Goal: Task Accomplishment & Management: Use online tool/utility

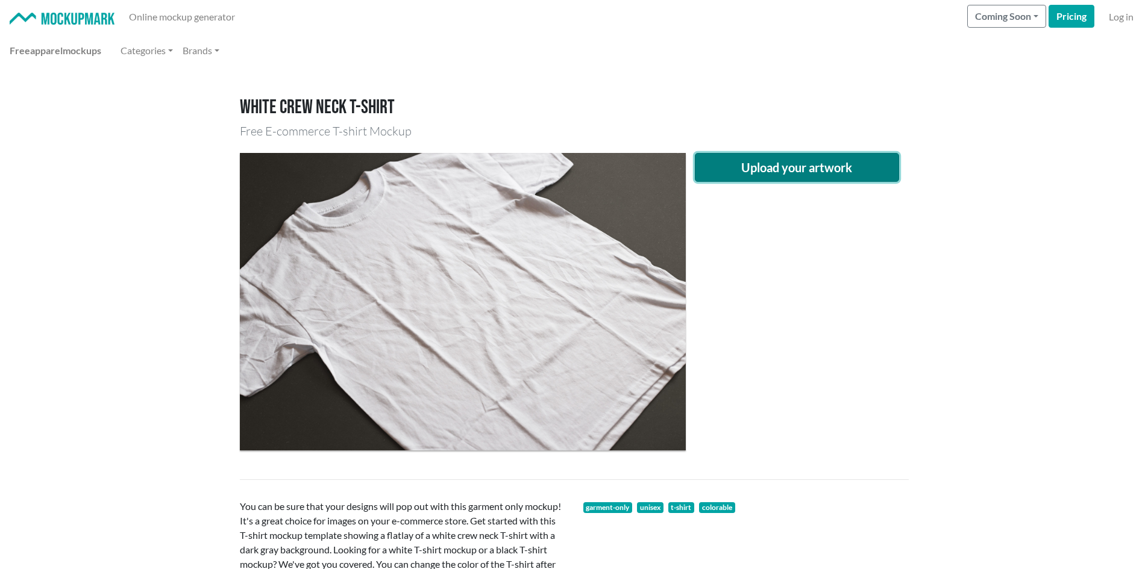
click at [770, 166] on button "Upload your artwork" at bounding box center [797, 167] width 205 height 29
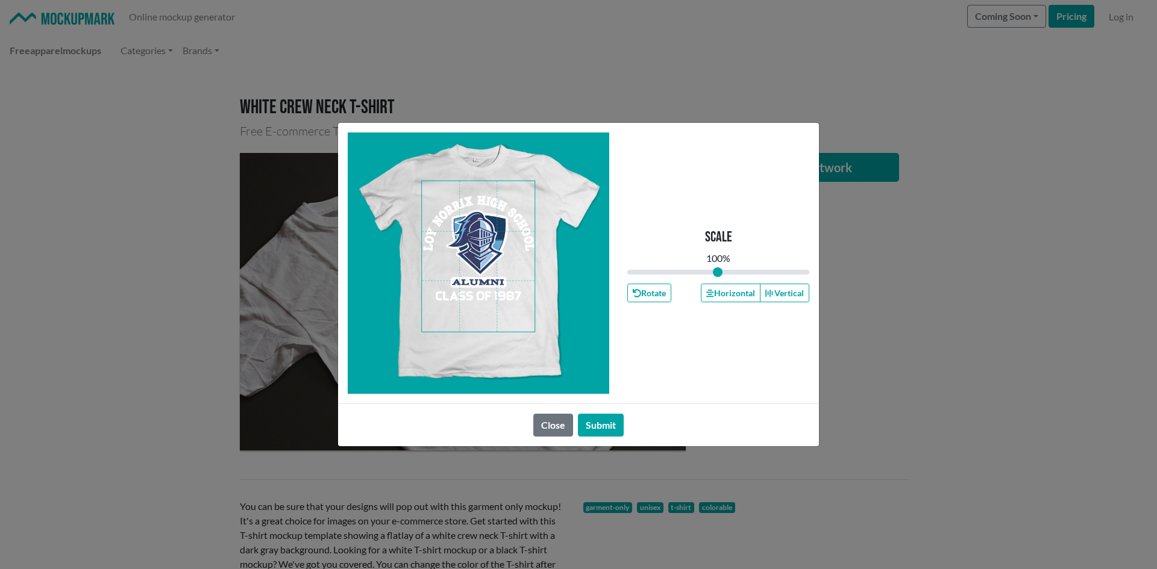
click at [480, 249] on span at bounding box center [478, 256] width 113 height 151
click at [483, 237] on span at bounding box center [478, 256] width 113 height 151
click at [707, 289] on icon "button" at bounding box center [709, 293] width 7 height 8
click at [706, 289] on icon "button" at bounding box center [709, 293] width 7 height 8
click at [702, 292] on button "Horizontal" at bounding box center [730, 293] width 59 height 19
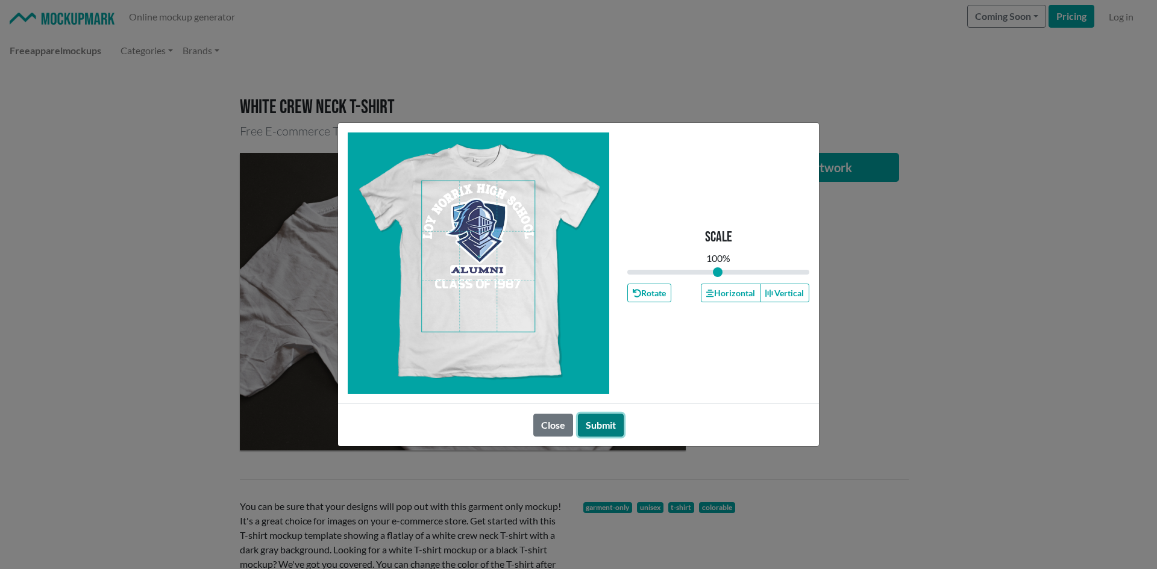
click at [603, 432] on button "Submit" at bounding box center [601, 425] width 46 height 23
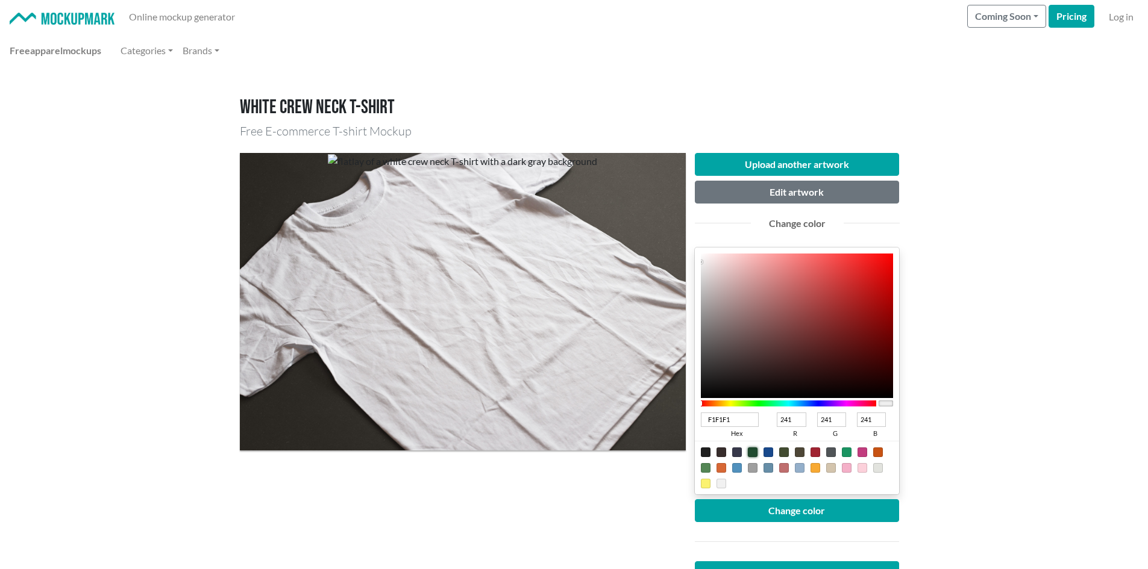
click at [750, 454] on div at bounding box center [753, 453] width 10 height 10
type input "1F4A2E"
type input "31"
type input "74"
type input "46"
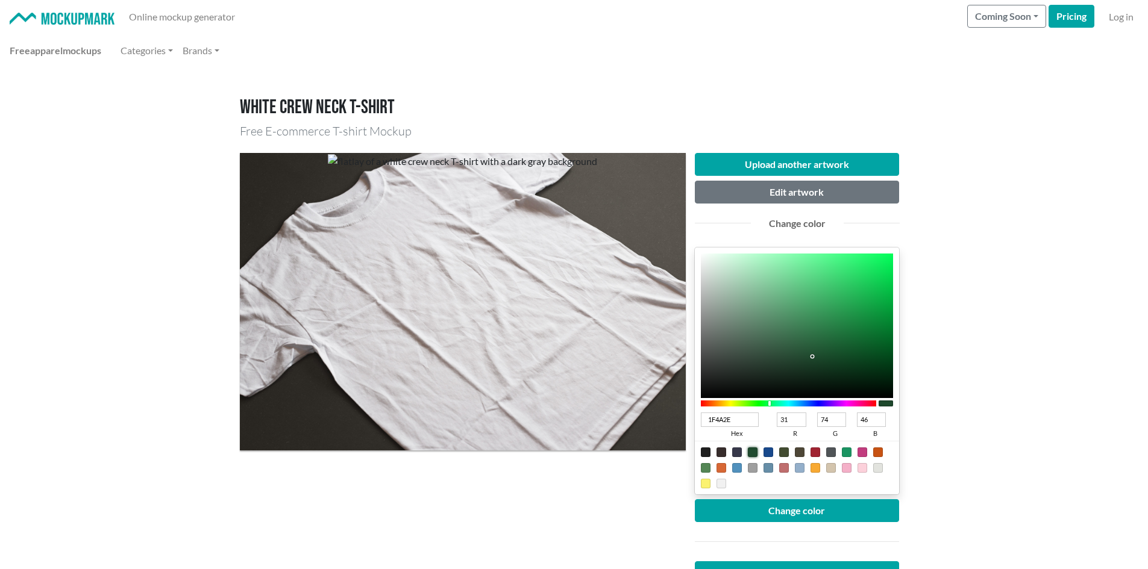
click at [769, 452] on div at bounding box center [768, 453] width 10 height 10
type input "18498C"
type input "24"
type input "73"
type input "140"
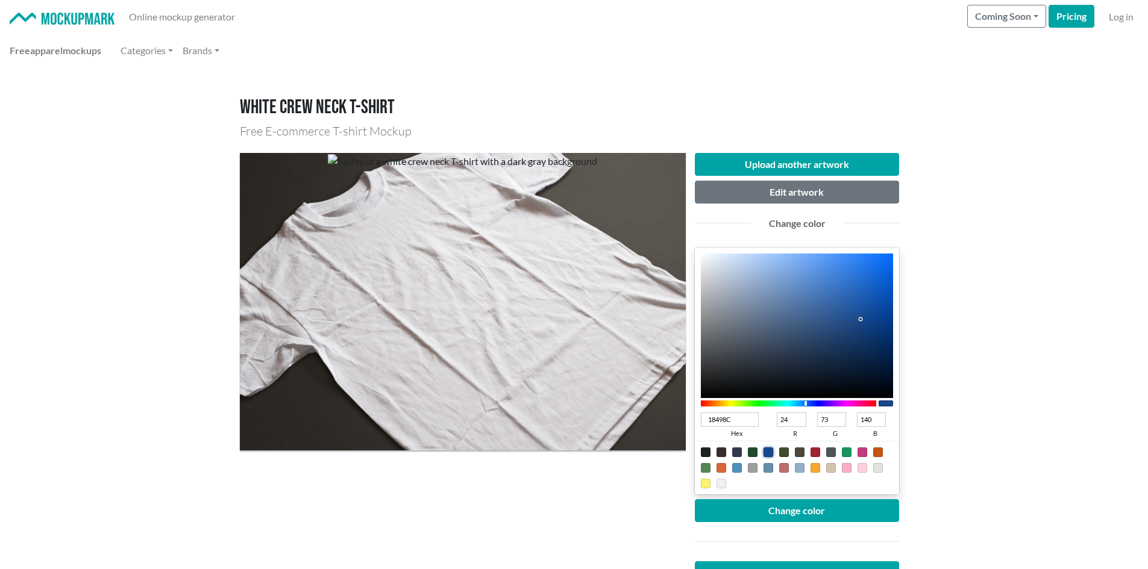
type input "0B499F"
type input "11"
type input "159"
type input "0A489F"
type input "10"
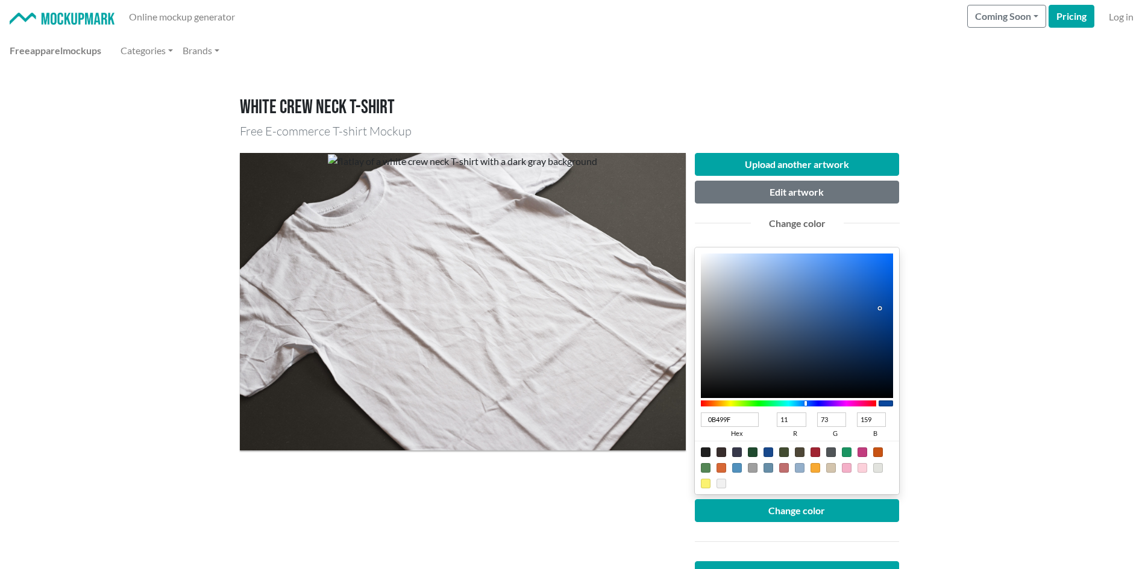
type input "72"
type input "074499"
type input "7"
type input "68"
type input "153"
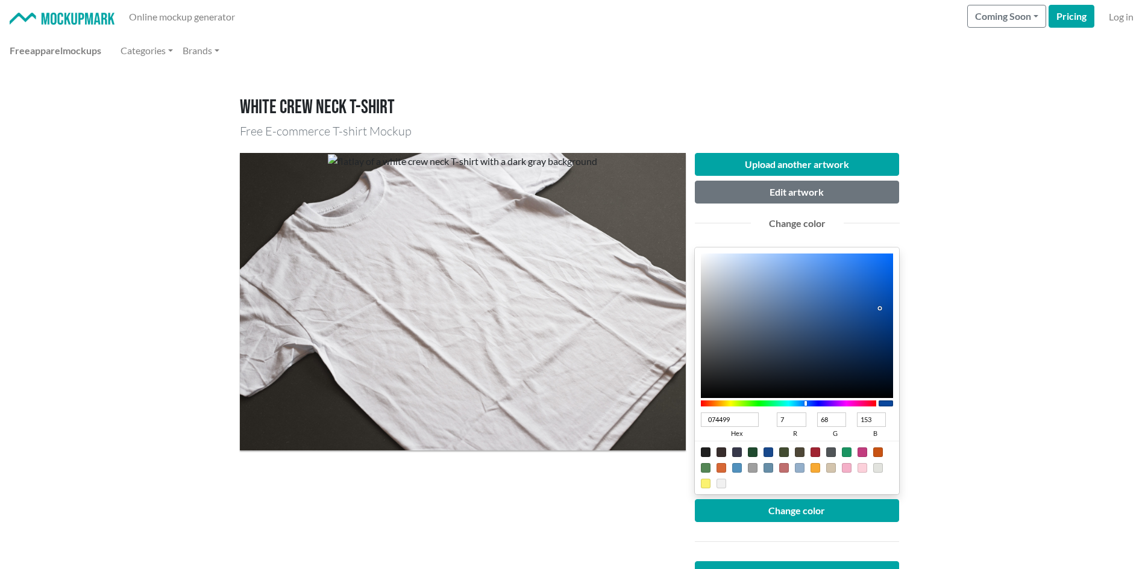
type input "054194"
type input "5"
type input "65"
type input "148"
type input "033F92"
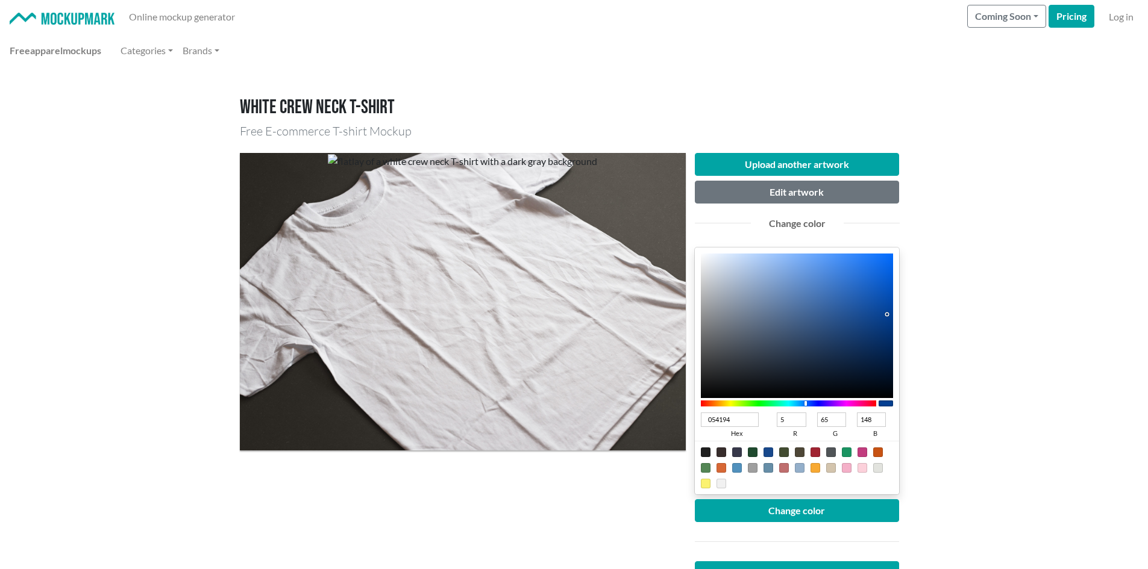
type input "3"
type input "63"
type input "146"
type input "023D8F"
type input "2"
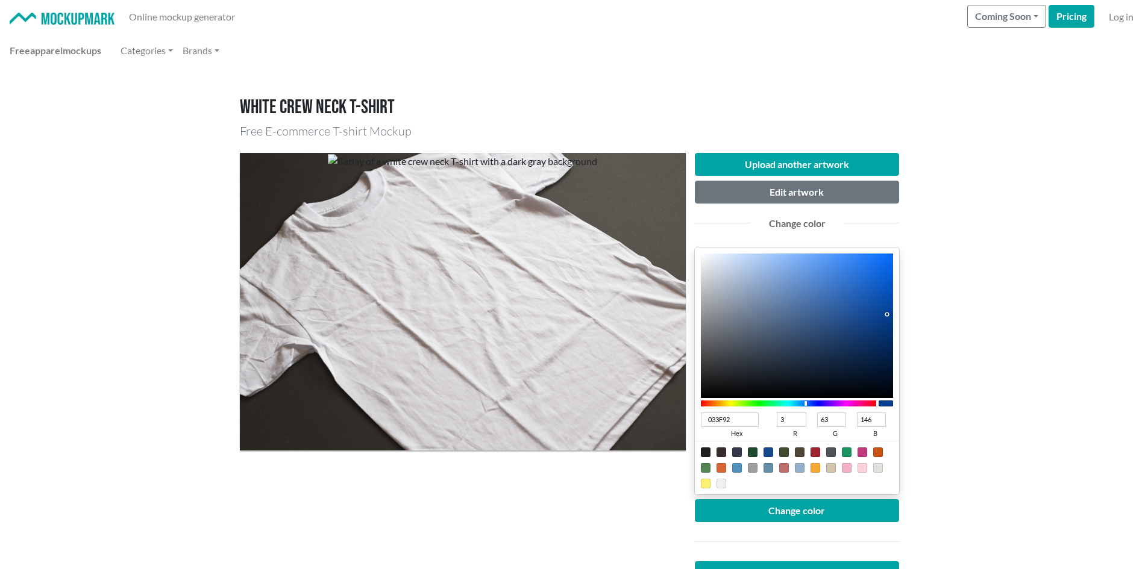
type input "61"
type input "143"
type input "013A8B"
type input "1"
type input "58"
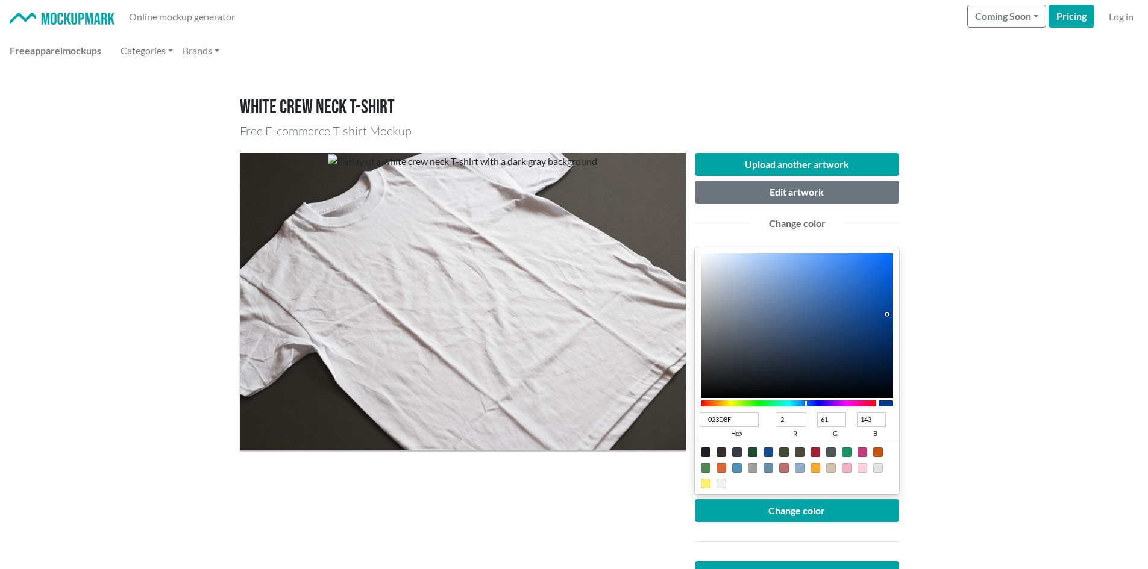
type input "139"
type input "003887"
type input "0"
type input "56"
type input "135"
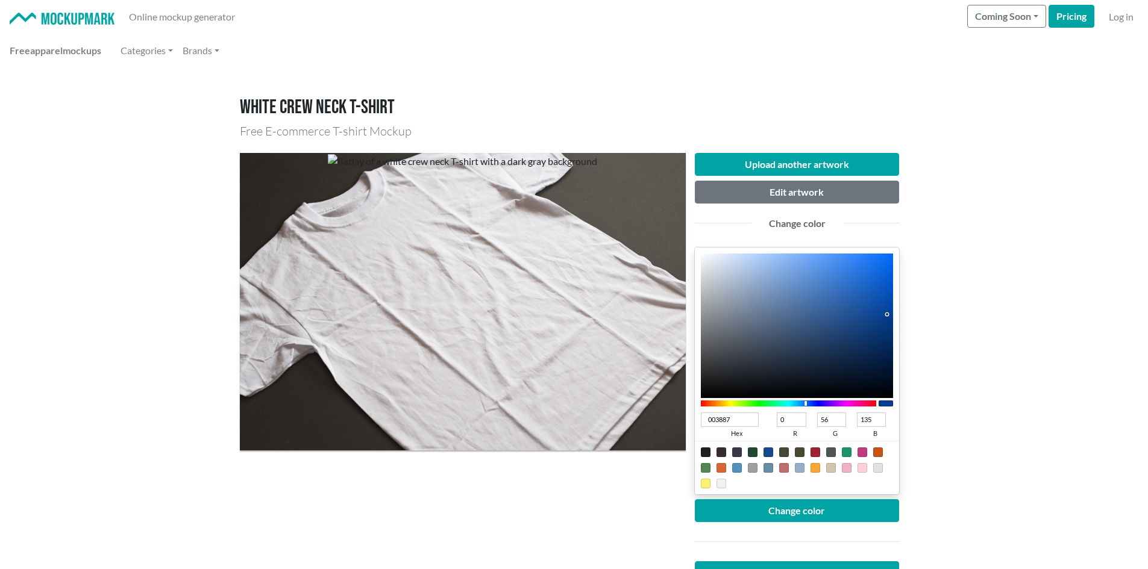
type input "003683"
type input "54"
type input "131"
type input "00347F"
type input "52"
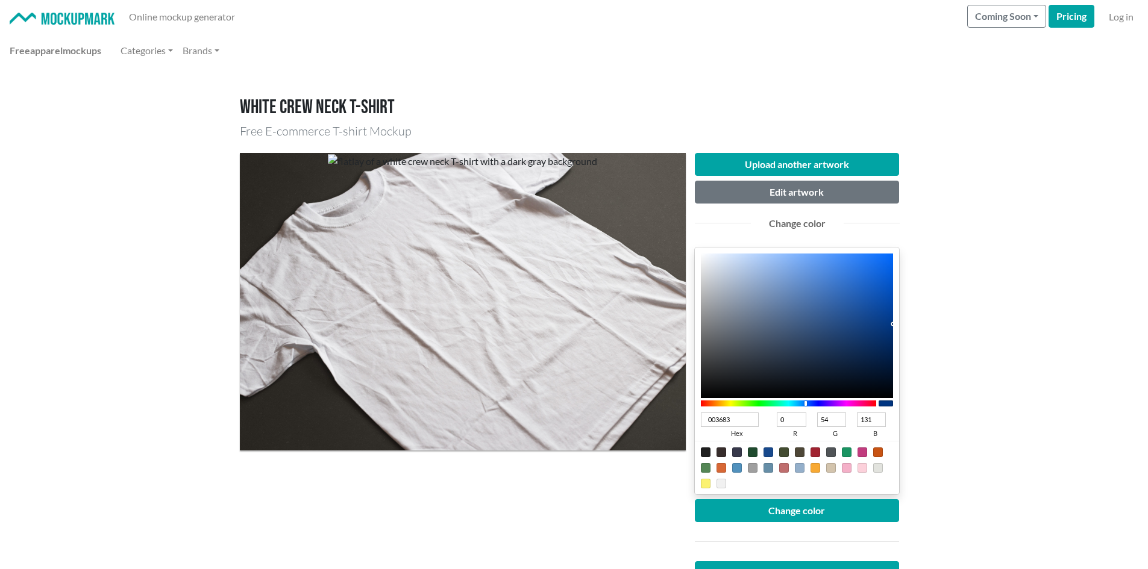
type input "127"
type input "00337C"
type input "51"
type input "124"
type input "00327A"
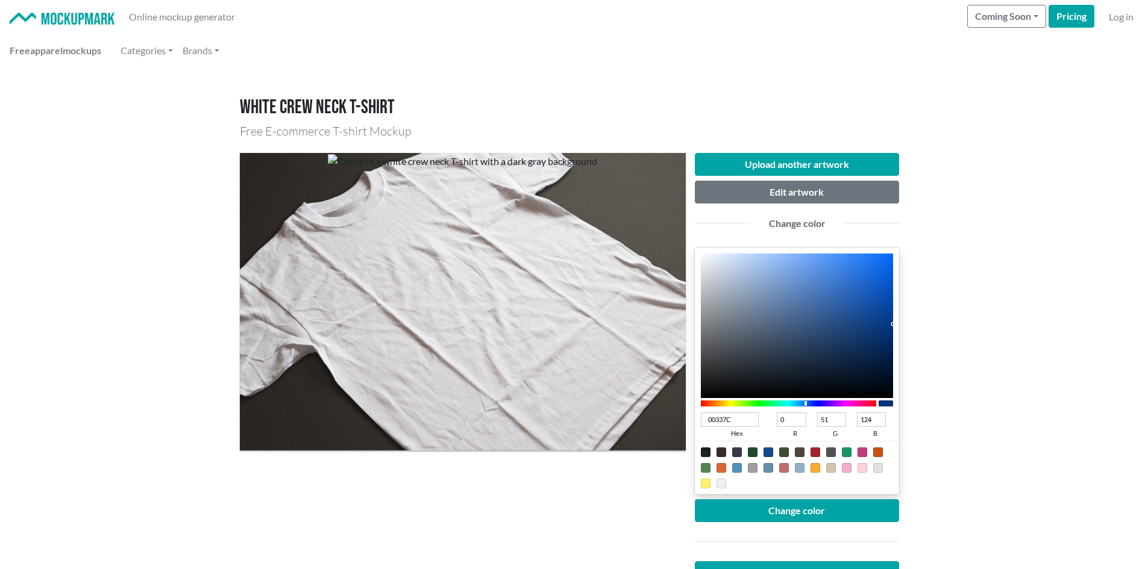
type input "50"
type input "122"
type input "003076"
type input "48"
type input "118"
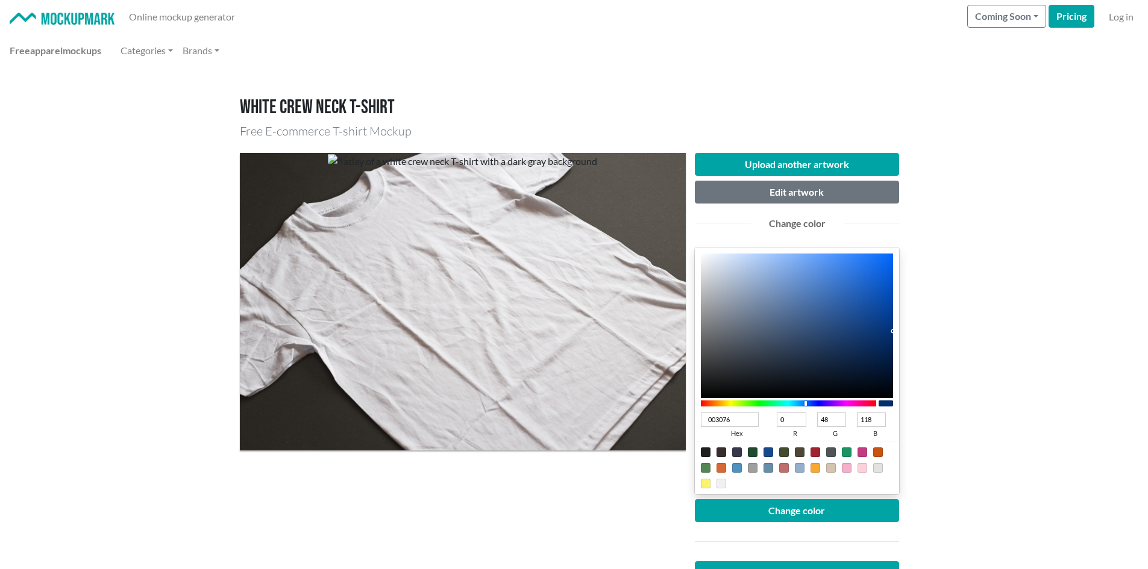
type input "003177"
type input "49"
type input "119"
type input "003278"
type input "50"
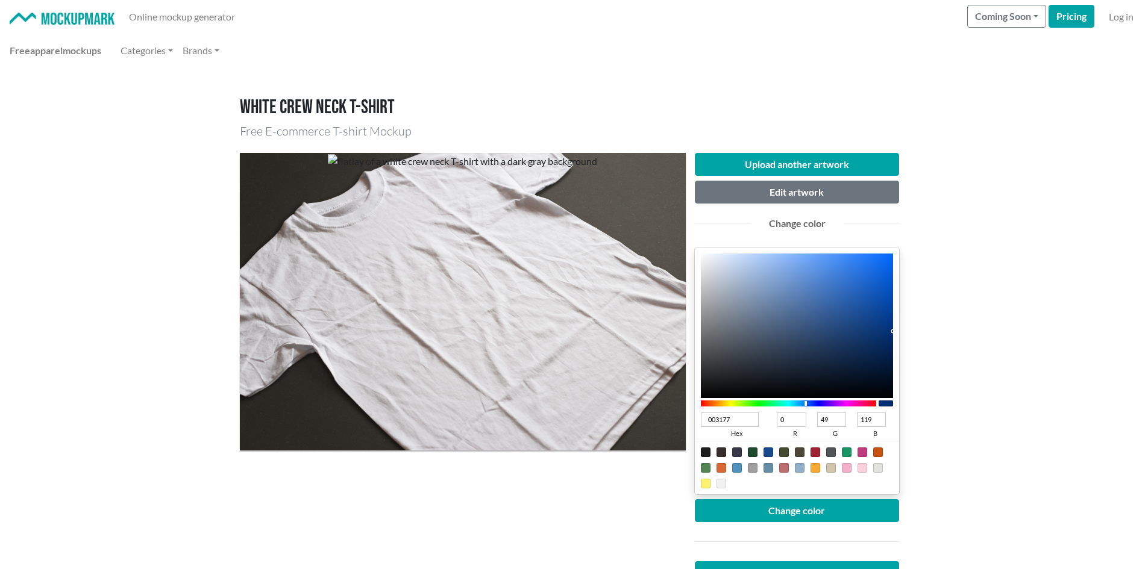
type input "120"
type input "00337A"
type input "51"
type input "122"
drag, startPoint x: 880, startPoint y: 309, endPoint x: 900, endPoint y: 330, distance: 29.0
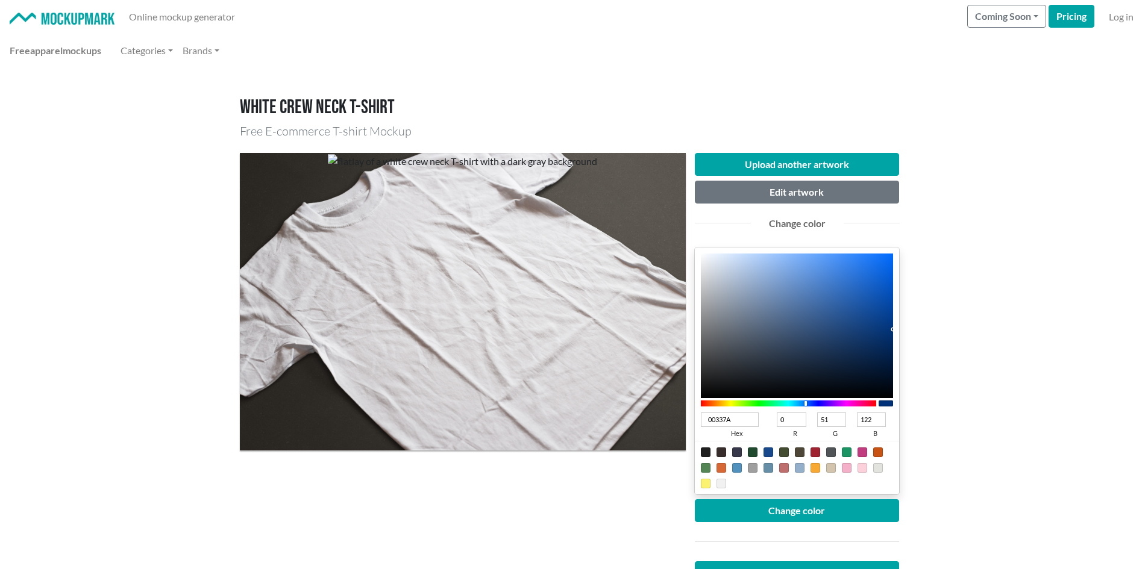
click at [900, 330] on div "Upload another artwork Edit artwork Change color 00337A hex 0 r 51 g 122 b 100 …" at bounding box center [797, 395] width 223 height 485
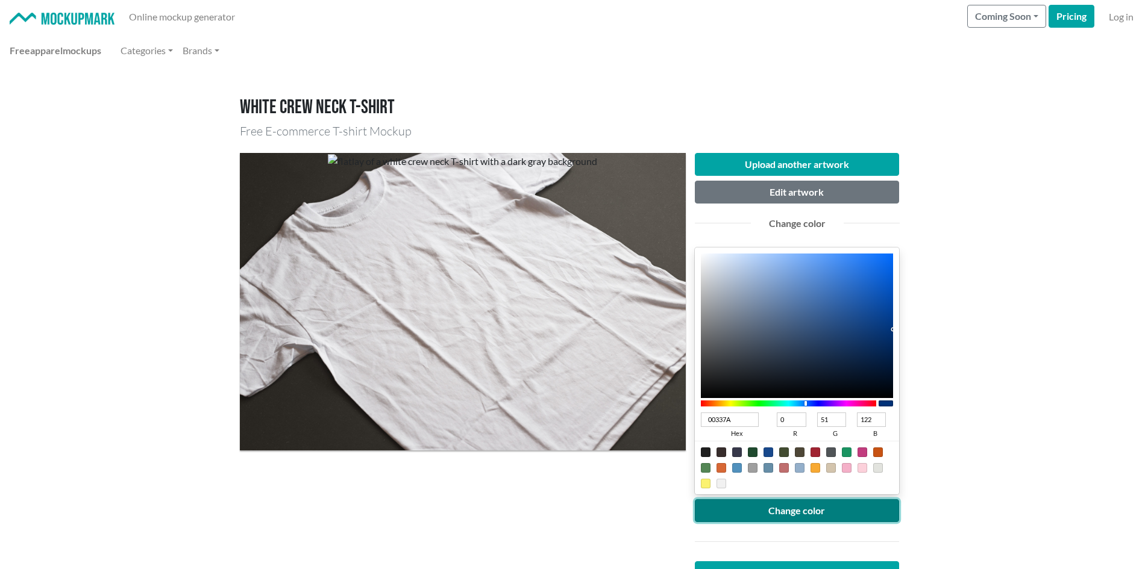
click at [846, 513] on button "Change color" at bounding box center [797, 511] width 205 height 23
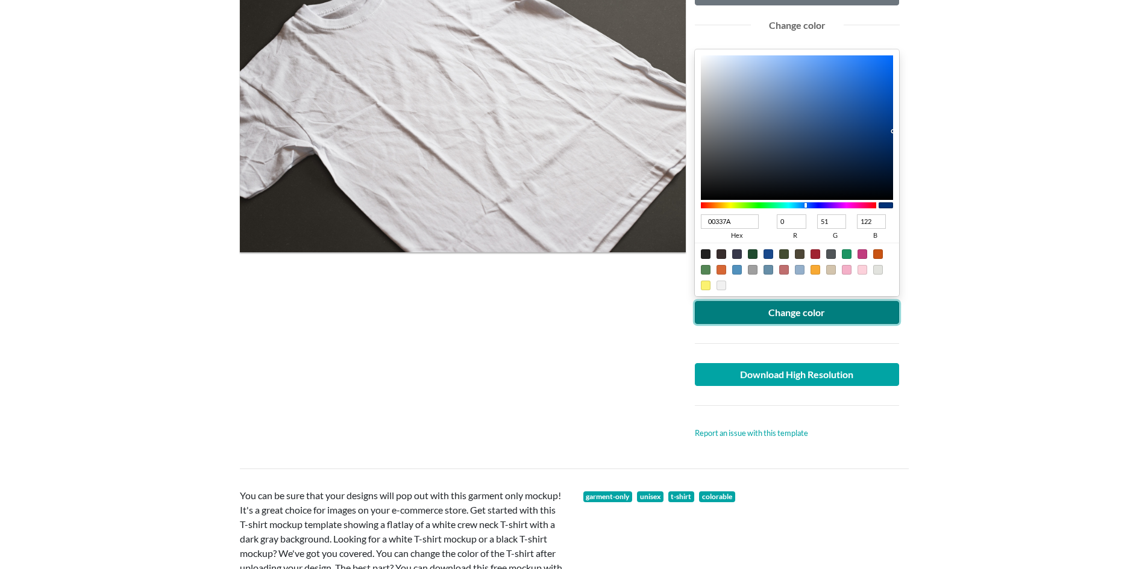
scroll to position [201, 0]
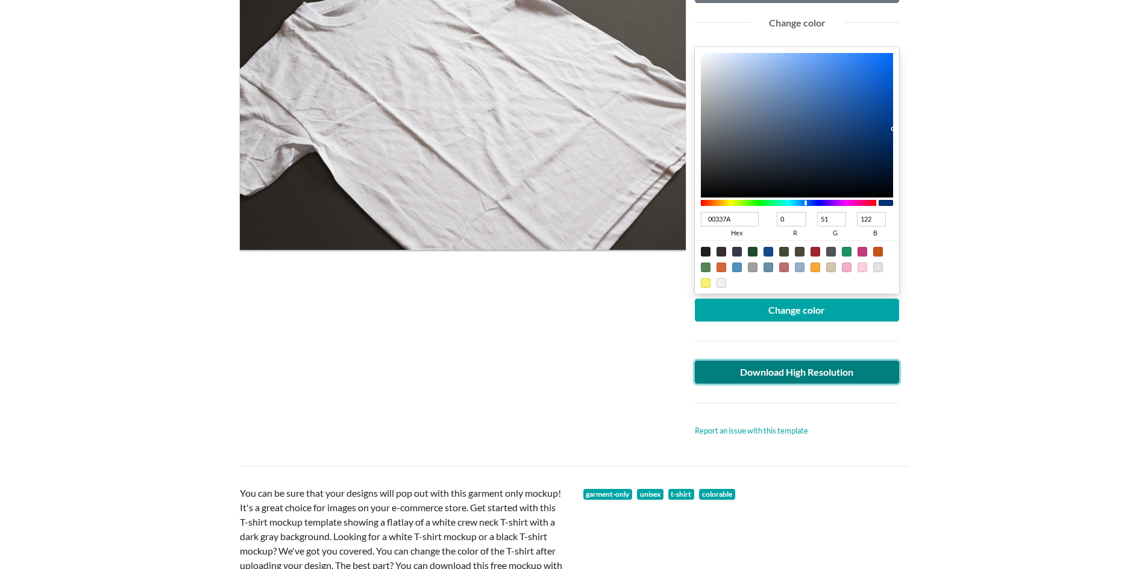
click at [841, 368] on link "Download High Resolution" at bounding box center [797, 372] width 205 height 23
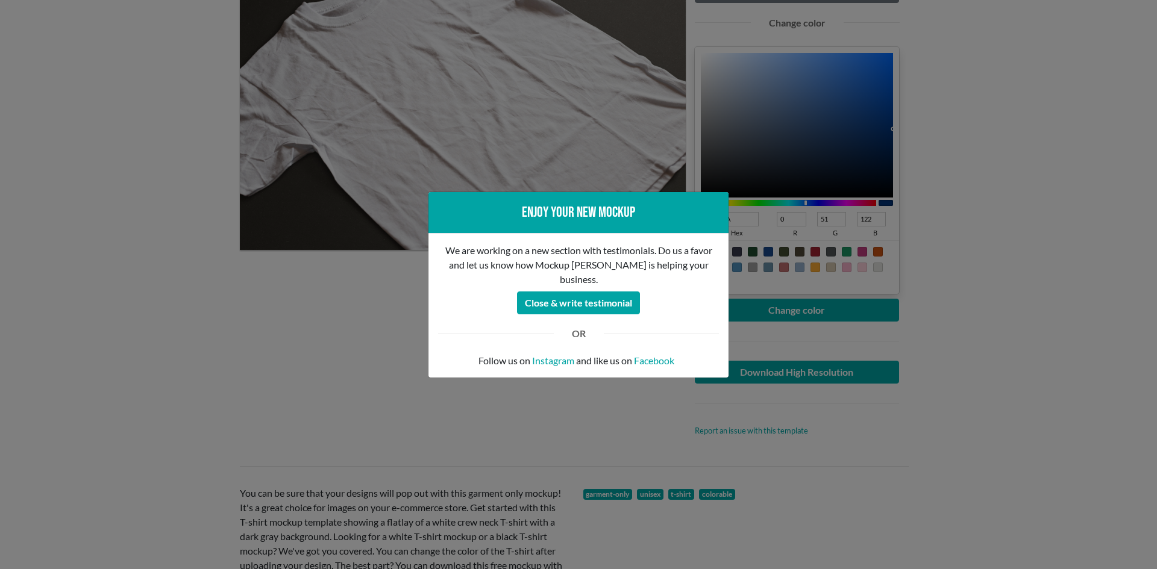
click at [277, 339] on div "Enjoy your new mockup We are working on a new section with testimonials. Do us …" at bounding box center [578, 284] width 1157 height 569
